Goal: Contribute content

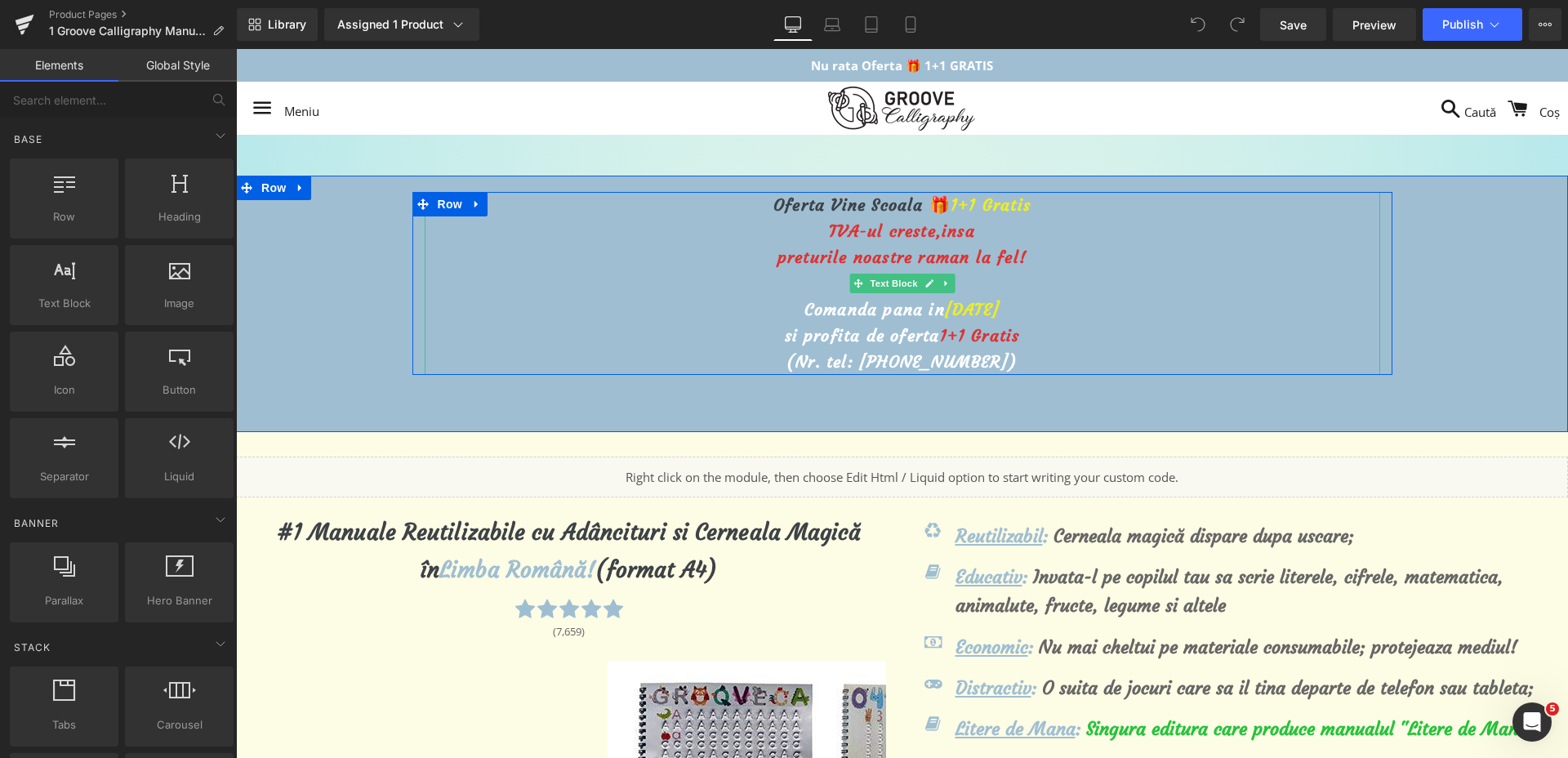
click at [945, 315] on span "[DATE]" at bounding box center [972, 309] width 54 height 21
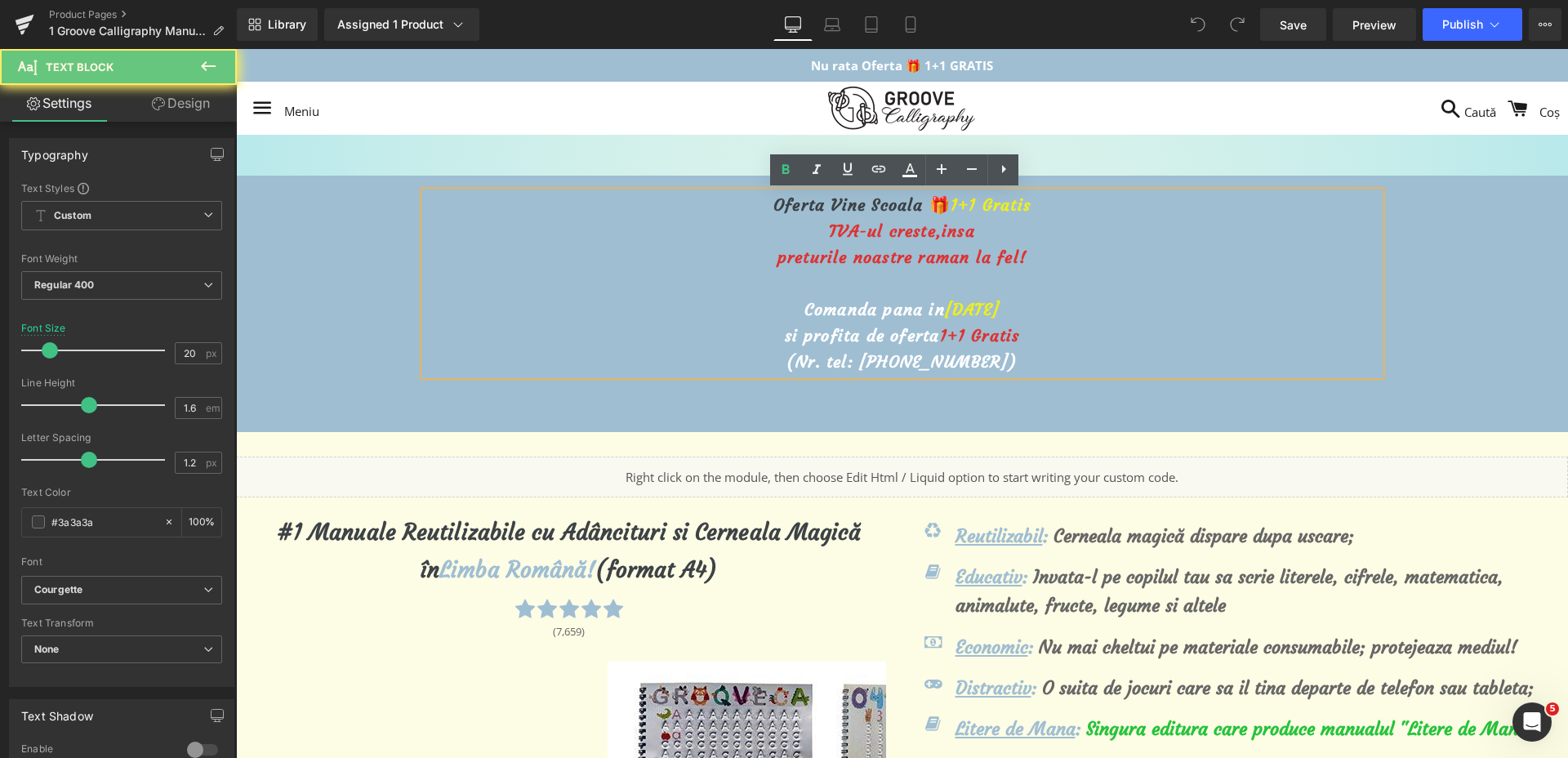
click at [945, 307] on span "[DATE]" at bounding box center [972, 309] width 54 height 21
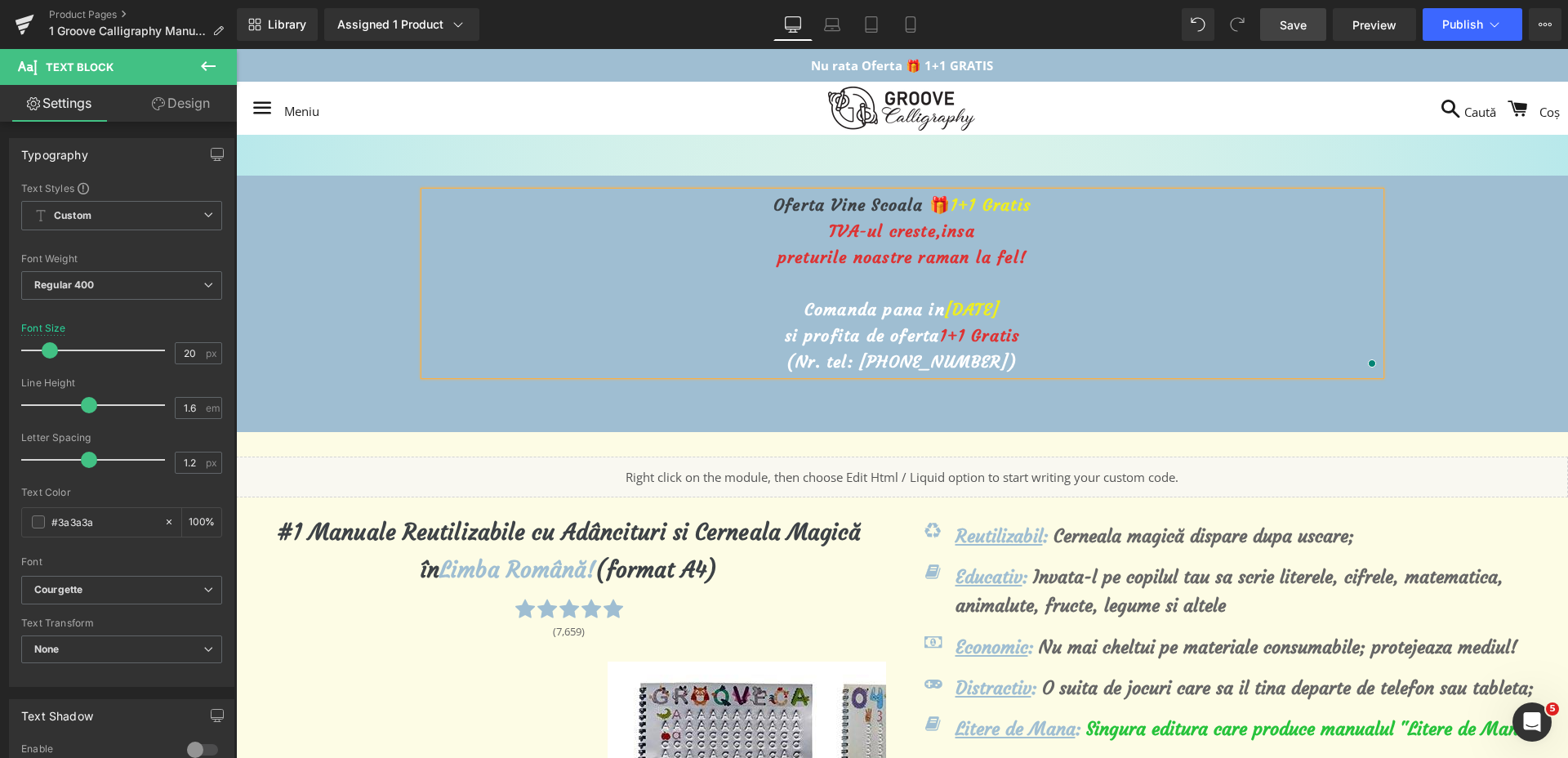
click at [1293, 17] on span "Save" at bounding box center [1293, 24] width 27 height 17
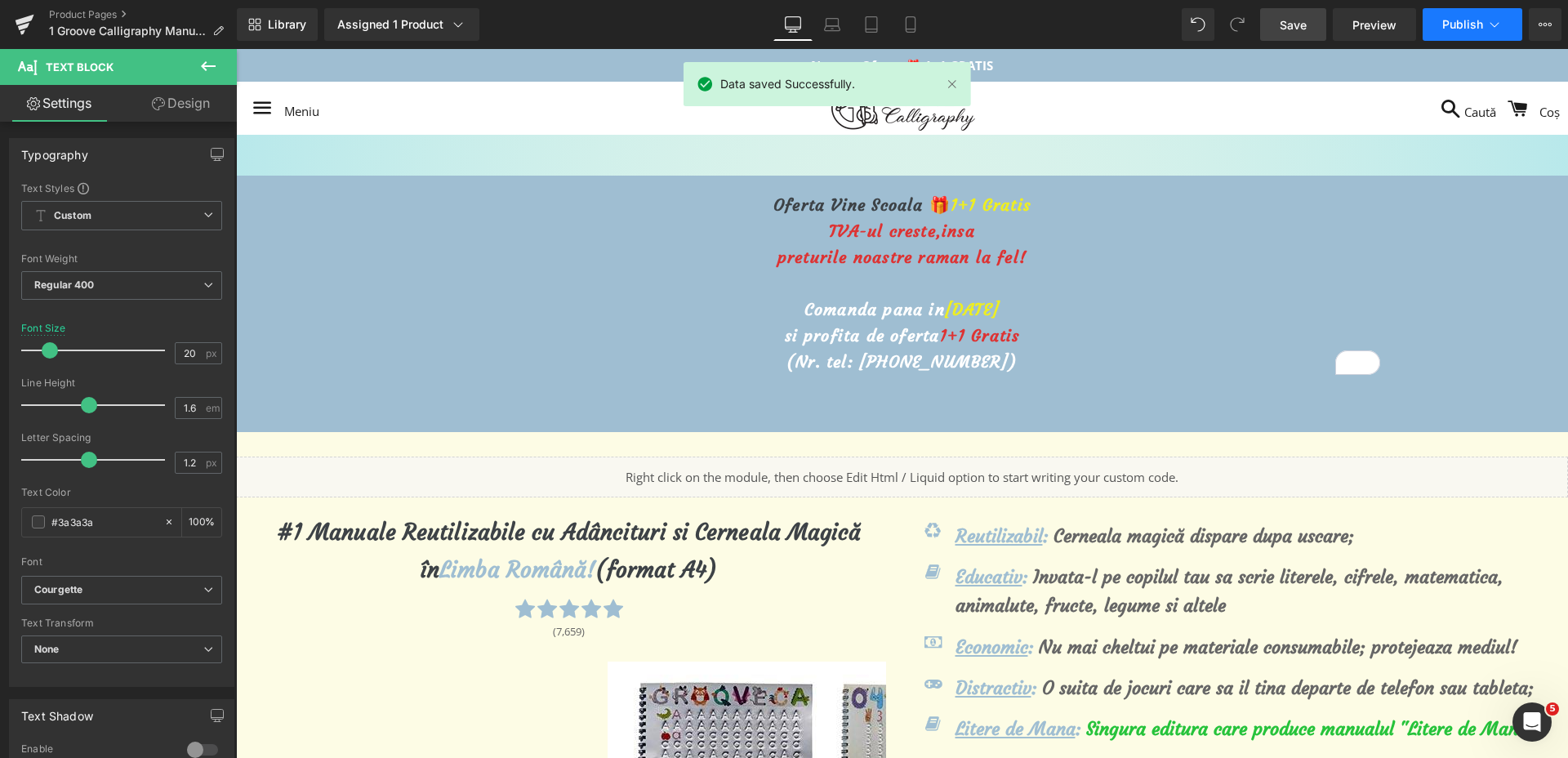
click at [1445, 35] on button "Publish" at bounding box center [1473, 24] width 100 height 33
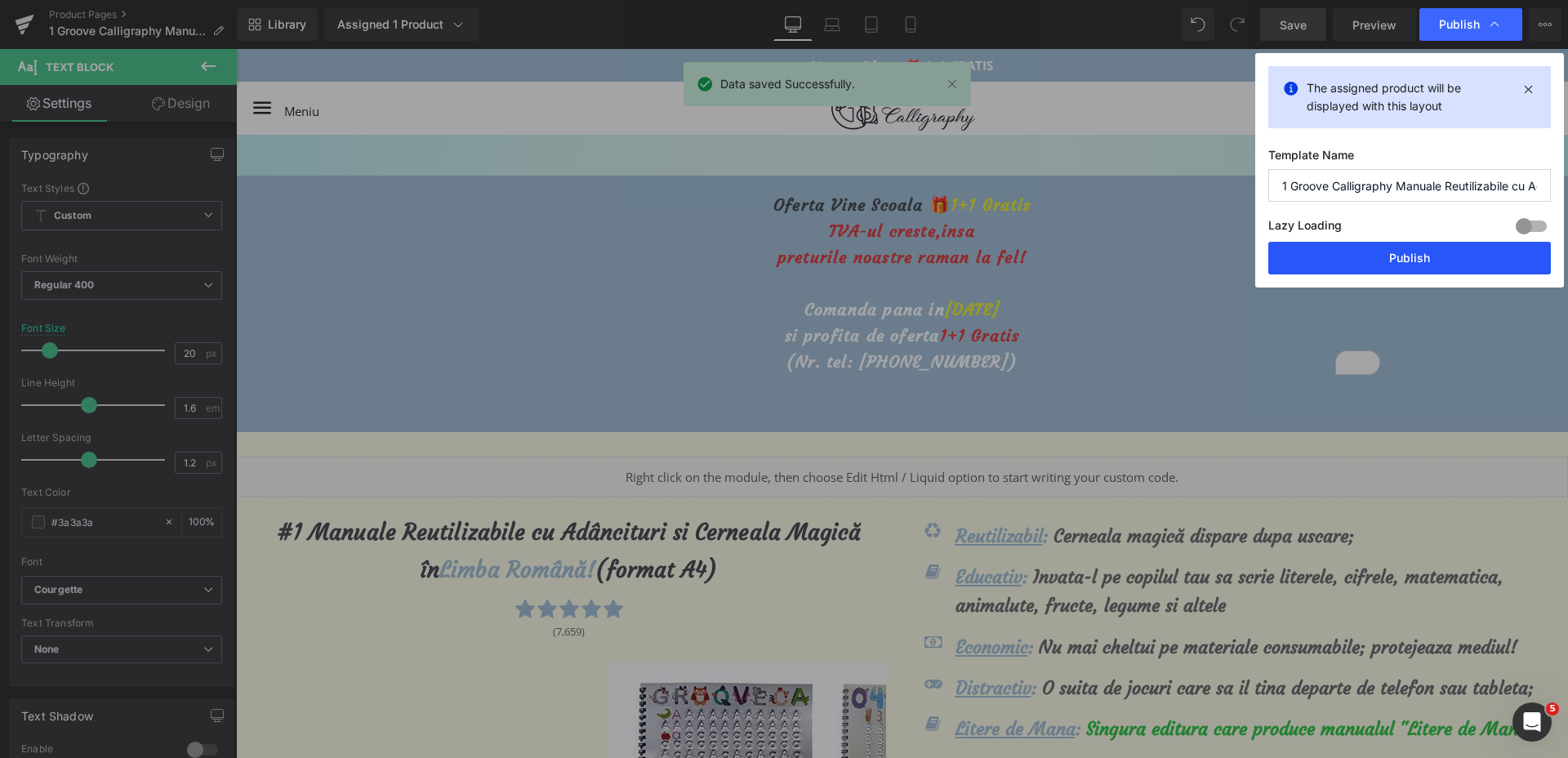
click at [1370, 264] on button "Publish" at bounding box center [1409, 258] width 283 height 33
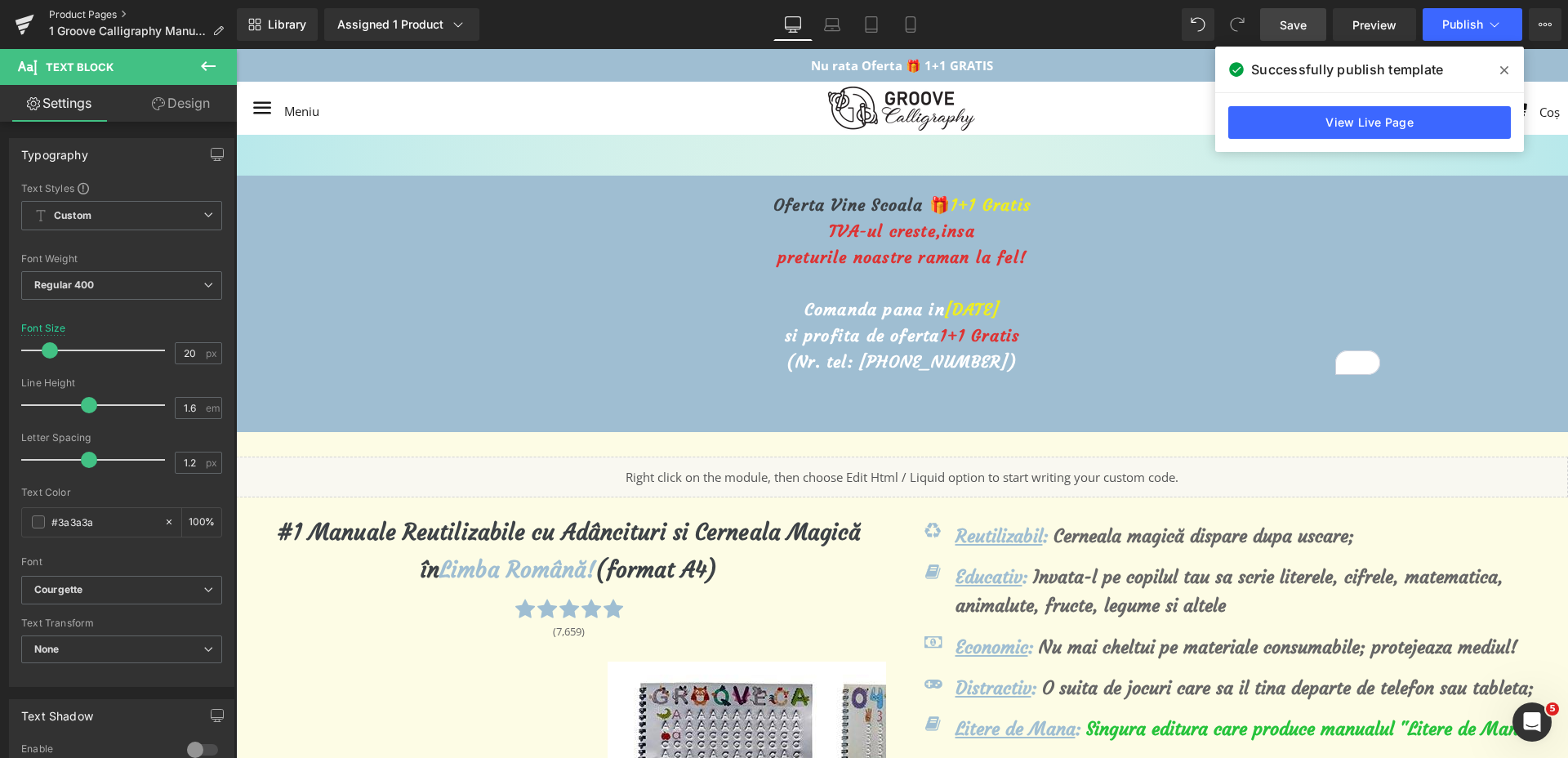
click at [52, 12] on link "Product Pages" at bounding box center [143, 14] width 188 height 13
